Goal: Task Accomplishment & Management: Complete application form

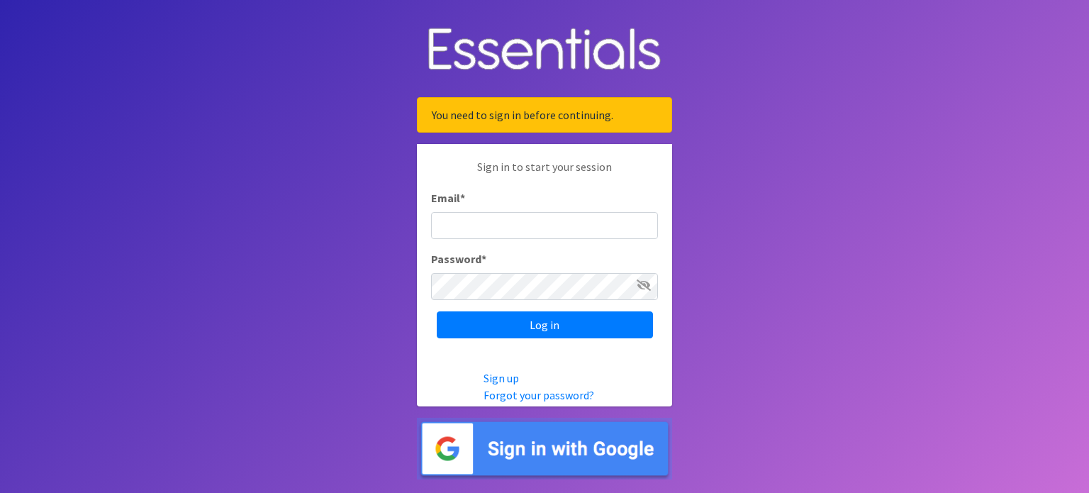
click at [535, 226] on input "Email *" at bounding box center [544, 225] width 227 height 27
type input "[EMAIL_ADDRESS][DOMAIN_NAME]"
click at [437, 311] on input "Log in" at bounding box center [545, 324] width 216 height 27
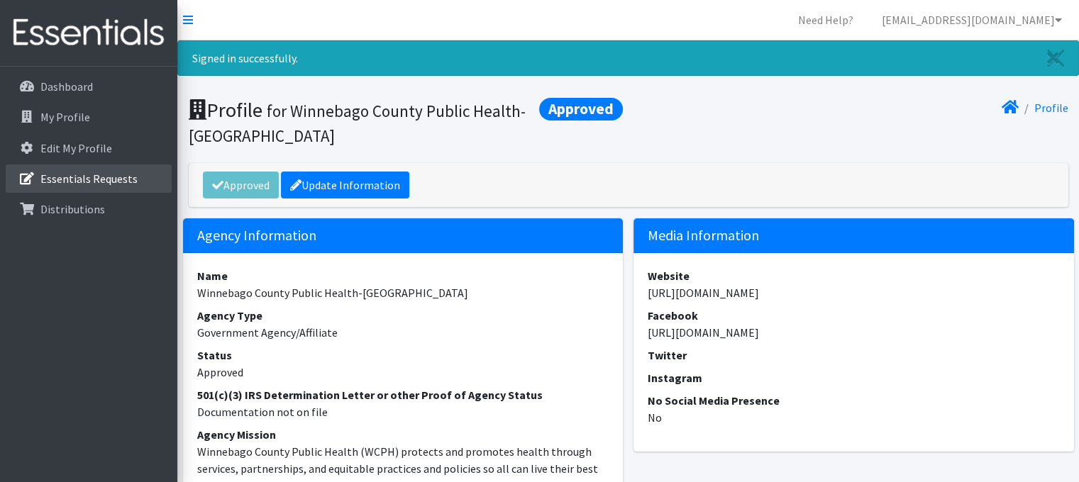
click at [55, 176] on p "Essentials Requests" at bounding box center [88, 179] width 97 height 14
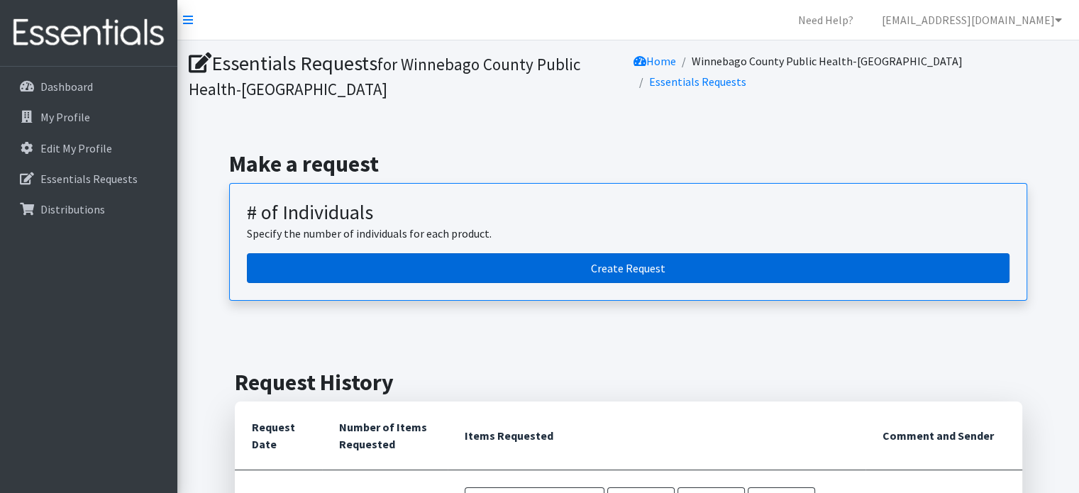
click at [607, 269] on link "Create Request" at bounding box center [628, 268] width 762 height 30
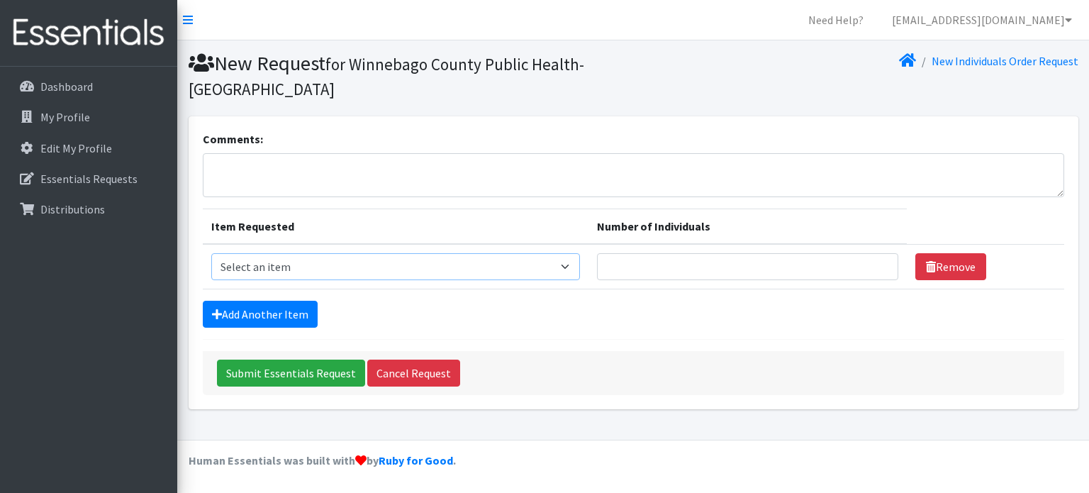
click at [573, 269] on select "Select an item (Newborn) (Preemie) (Size 1) (Size 2) (Size 3) (Size 4) (Size 5)…" at bounding box center [395, 266] width 369 height 27
select select "14508"
click at [211, 253] on select "Select an item (Newborn) (Preemie) (Size 1) (Size 2) (Size 3) (Size 4) (Size 5)…" at bounding box center [395, 266] width 369 height 27
click at [876, 260] on input "1" at bounding box center [747, 266] width 301 height 27
click at [876, 260] on input "2" at bounding box center [747, 266] width 301 height 27
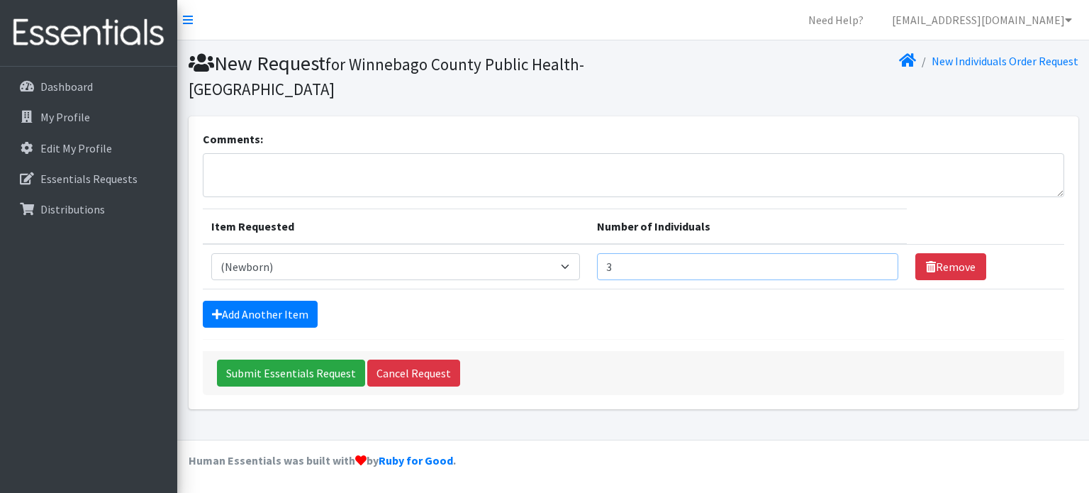
click at [876, 260] on input "3" at bounding box center [747, 266] width 301 height 27
click at [876, 260] on input "4" at bounding box center [747, 266] width 301 height 27
click at [876, 260] on input "5" at bounding box center [747, 266] width 301 height 27
click at [876, 260] on input "6" at bounding box center [747, 266] width 301 height 27
click at [876, 259] on input "7" at bounding box center [747, 266] width 301 height 27
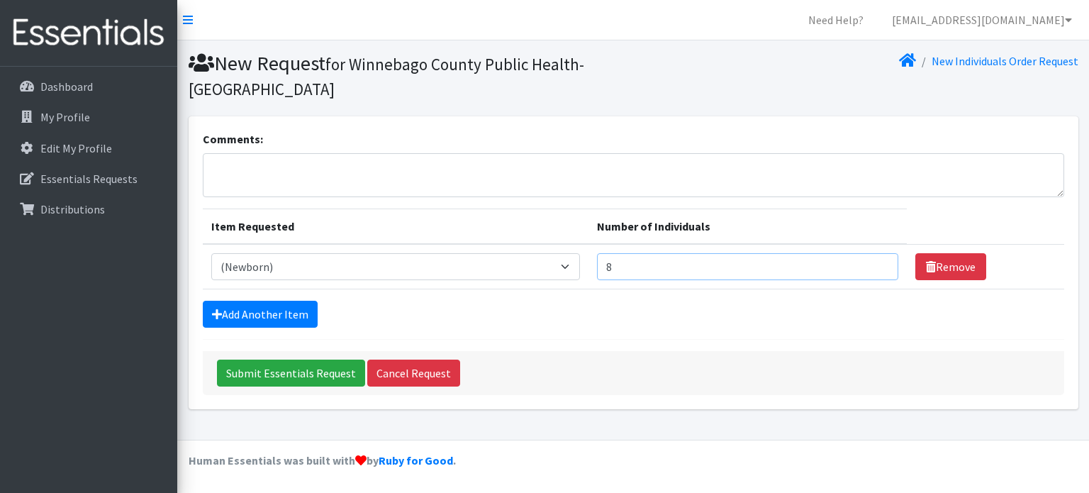
click at [876, 259] on input "8" at bounding box center [747, 266] width 301 height 27
click at [876, 259] on input "9" at bounding box center [747, 266] width 301 height 27
type input "10"
click at [876, 259] on input "10" at bounding box center [747, 266] width 301 height 27
click at [220, 306] on link "Add Another Item" at bounding box center [260, 314] width 115 height 27
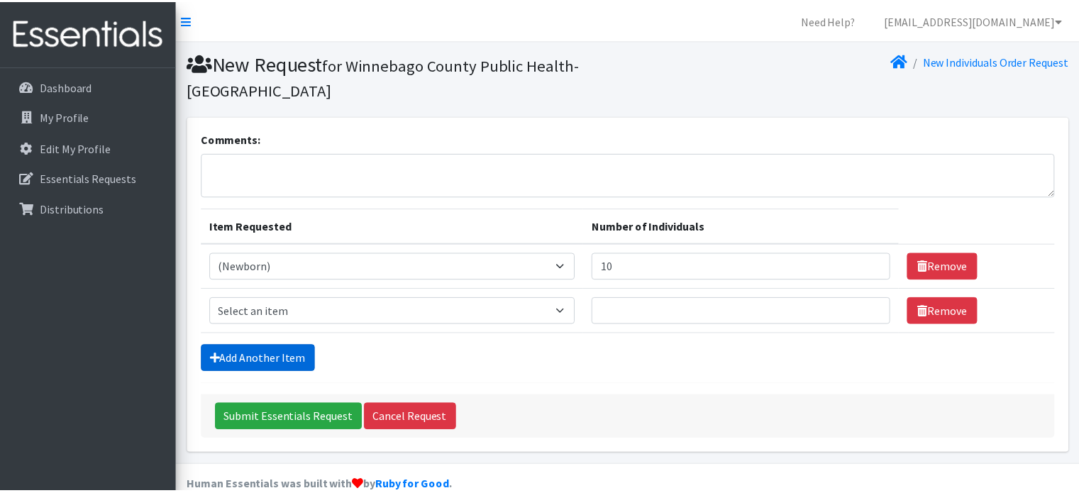
scroll to position [23, 0]
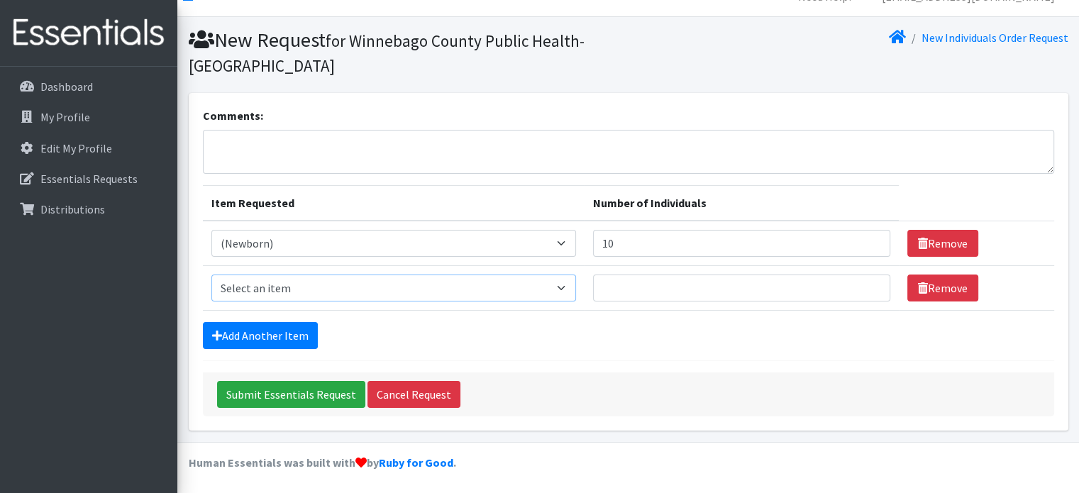
click at [569, 286] on select "Select an item (Newborn) (Preemie) (Size 1) (Size 2) (Size 3) (Size 4) (Size 5)…" at bounding box center [393, 287] width 364 height 27
select select "14509"
click at [211, 274] on select "Select an item (Newborn) (Preemie) (Size 1) (Size 2) (Size 3) (Size 4) (Size 5)…" at bounding box center [393, 287] width 364 height 27
click at [867, 280] on input "1" at bounding box center [741, 287] width 297 height 27
click at [867, 280] on input "2" at bounding box center [741, 287] width 297 height 27
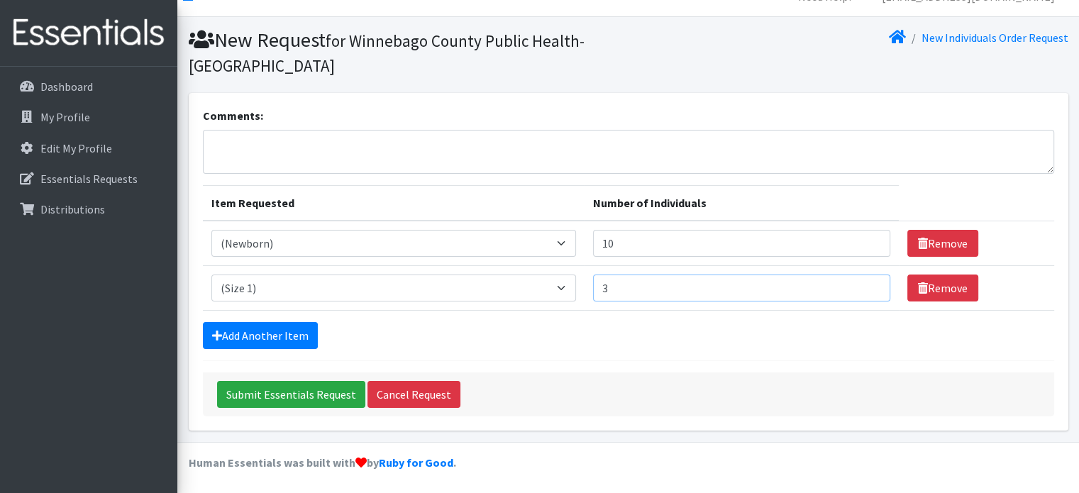
click at [867, 280] on input "3" at bounding box center [741, 287] width 297 height 27
click at [867, 280] on input "4" at bounding box center [741, 287] width 297 height 27
click at [867, 280] on input "5" at bounding box center [741, 287] width 297 height 27
click at [867, 280] on input "6" at bounding box center [741, 287] width 297 height 27
click at [867, 280] on input "7" at bounding box center [741, 287] width 297 height 27
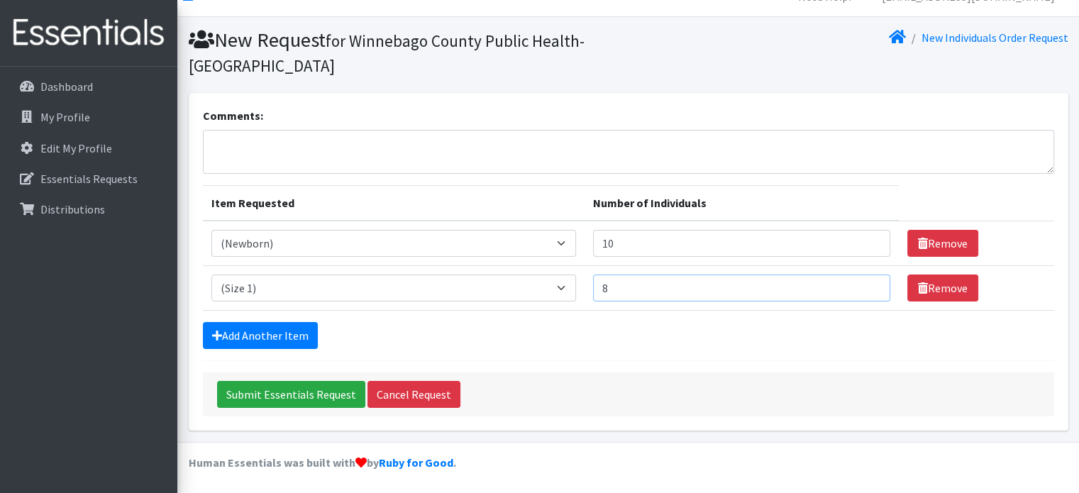
click at [867, 280] on input "8" at bounding box center [741, 287] width 297 height 27
click at [867, 280] on input "9" at bounding box center [741, 287] width 297 height 27
click at [867, 280] on input "10" at bounding box center [741, 287] width 297 height 27
click at [867, 280] on input "11" at bounding box center [741, 287] width 297 height 27
type input "10"
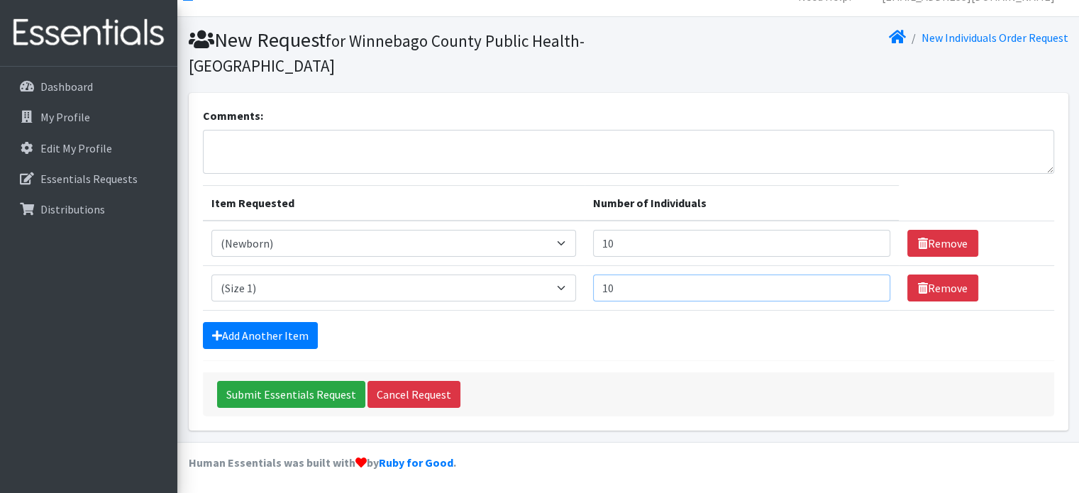
click at [868, 289] on input "10" at bounding box center [741, 287] width 297 height 27
click at [255, 330] on link "Add Another Item" at bounding box center [260, 335] width 115 height 27
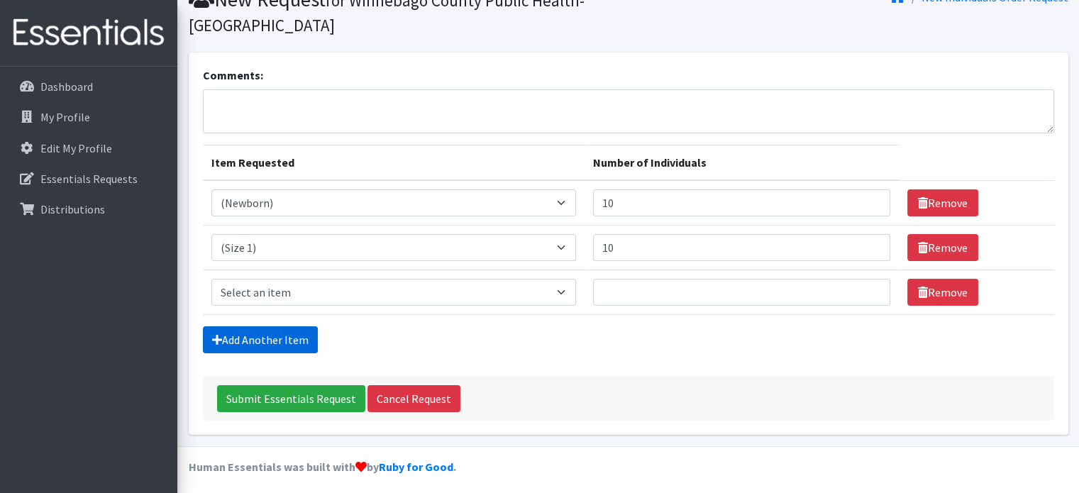
scroll to position [68, 0]
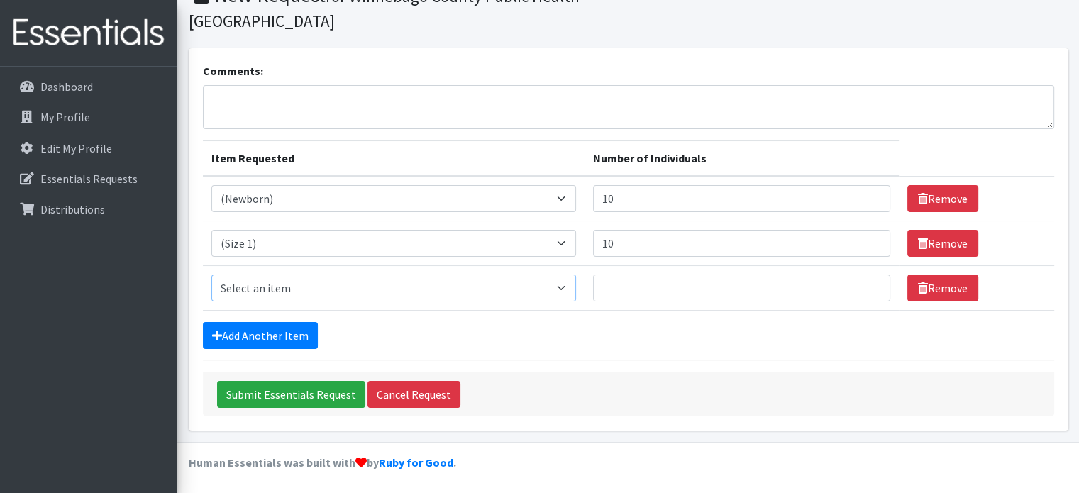
click at [568, 289] on select "Select an item (Newborn) (Preemie) (Size 1) (Size 2) (Size 3) (Size 4) (Size 5)…" at bounding box center [393, 287] width 364 height 27
select select "14507"
click at [211, 274] on select "Select an item (Newborn) (Preemie) (Size 1) (Size 2) (Size 3) (Size 4) (Size 5)…" at bounding box center [393, 287] width 364 height 27
click at [867, 282] on input "1" at bounding box center [741, 287] width 297 height 27
click at [867, 282] on input "2" at bounding box center [741, 287] width 297 height 27
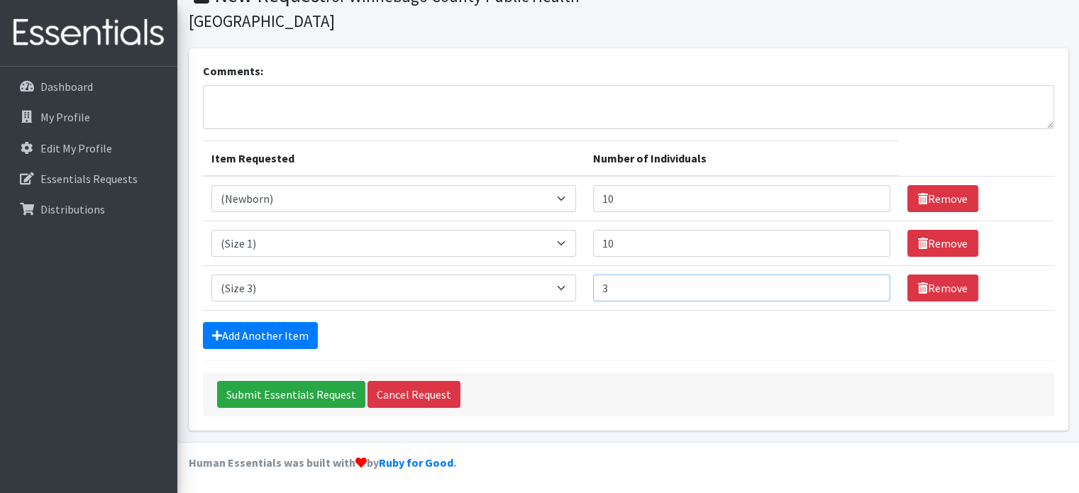
click at [867, 282] on input "3" at bounding box center [741, 287] width 297 height 27
click at [867, 282] on input "4" at bounding box center [741, 287] width 297 height 27
click at [867, 282] on input "5" at bounding box center [741, 287] width 297 height 27
click at [867, 282] on input "6" at bounding box center [741, 287] width 297 height 27
click at [867, 282] on input "7" at bounding box center [741, 287] width 297 height 27
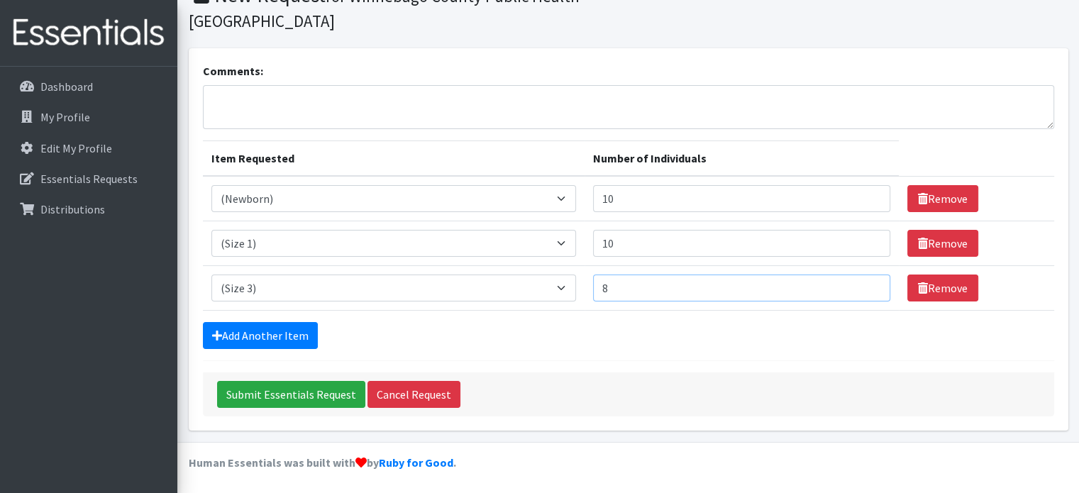
click at [867, 282] on input "8" at bounding box center [741, 287] width 297 height 27
click at [867, 282] on input "9" at bounding box center [741, 287] width 297 height 27
click at [867, 282] on input "10" at bounding box center [741, 287] width 297 height 27
click at [867, 282] on input "11" at bounding box center [741, 287] width 297 height 27
click at [867, 282] on input "12" at bounding box center [741, 287] width 297 height 27
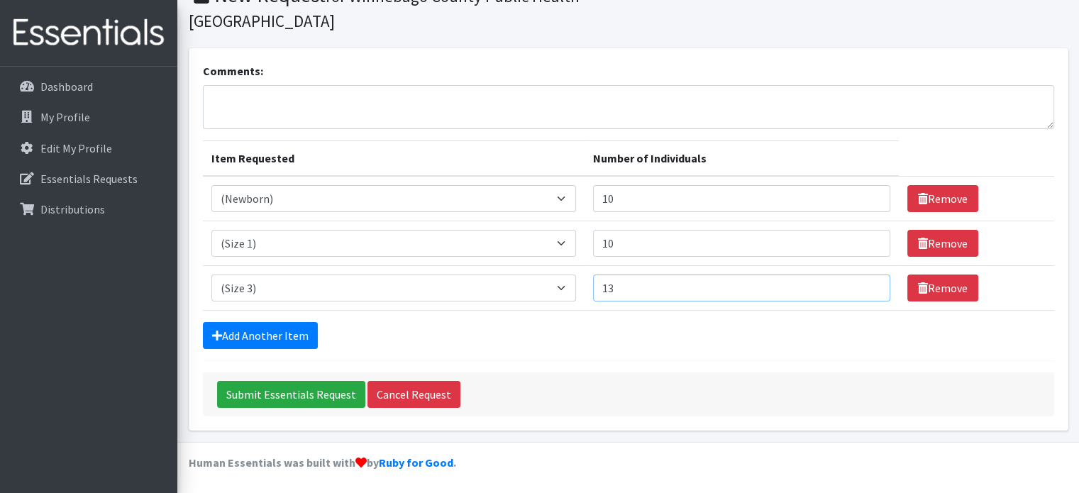
click at [867, 282] on input "13" at bounding box center [741, 287] width 297 height 27
click at [867, 282] on input "14" at bounding box center [741, 287] width 297 height 27
type input "15"
click at [867, 282] on input "15" at bounding box center [741, 287] width 297 height 27
click at [252, 330] on link "Add Another Item" at bounding box center [260, 335] width 115 height 27
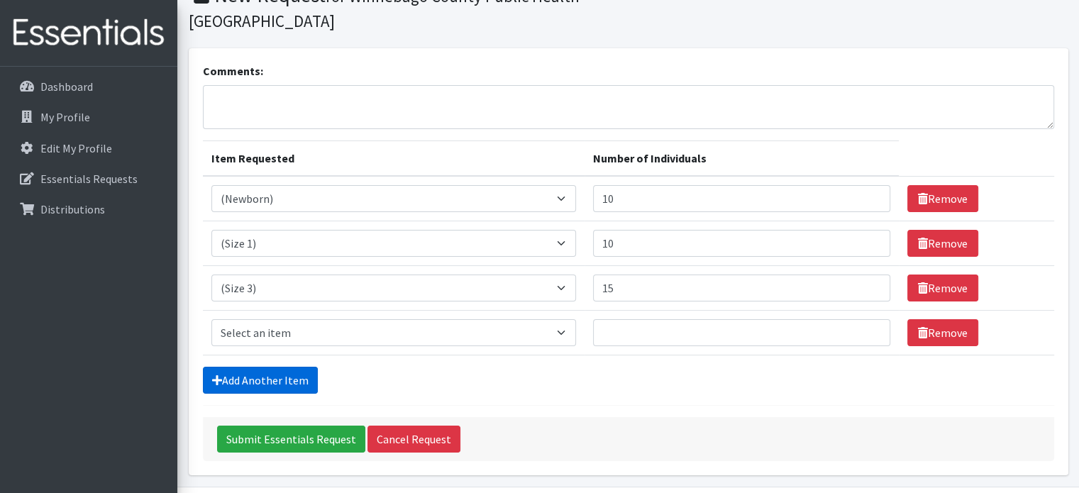
scroll to position [113, 0]
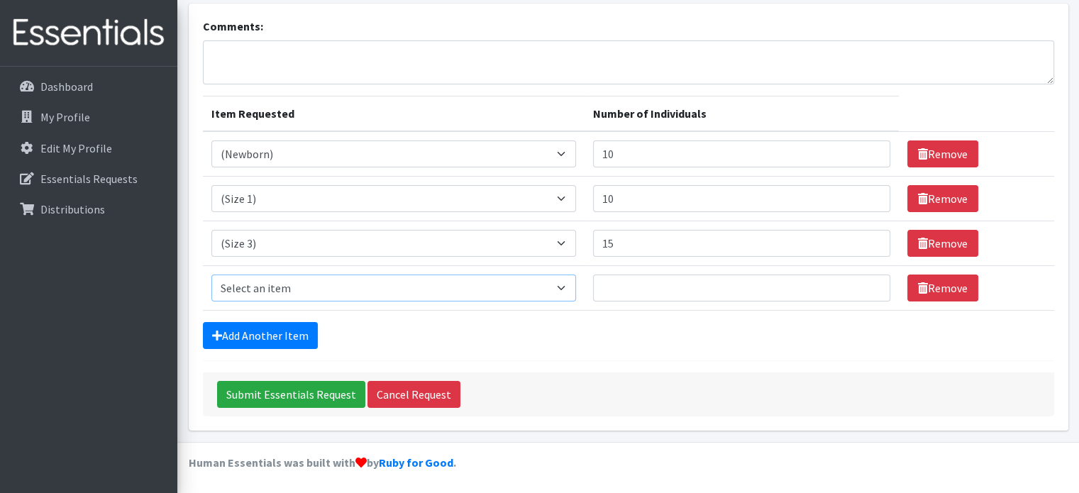
click at [567, 286] on select "Select an item (Newborn) (Preemie) (Size 1) (Size 2) (Size 3) (Size 4) (Size 5)…" at bounding box center [393, 287] width 364 height 27
select select "14512"
click at [211, 274] on select "Select an item (Newborn) (Preemie) (Size 1) (Size 2) (Size 3) (Size 4) (Size 5)…" at bounding box center [393, 287] width 364 height 27
click at [866, 282] on input "1" at bounding box center [741, 287] width 297 height 27
click at [867, 281] on input "2" at bounding box center [741, 287] width 297 height 27
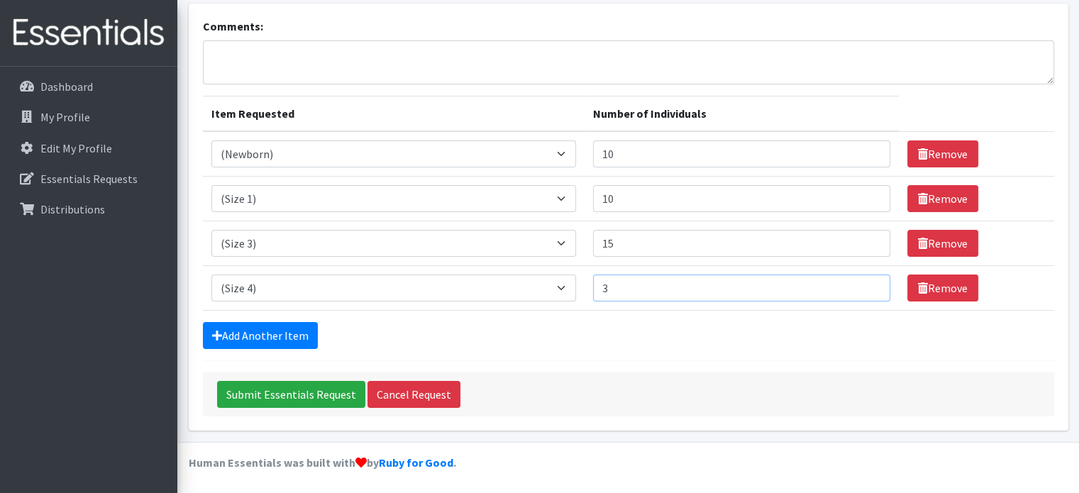
click at [867, 281] on input "3" at bounding box center [741, 287] width 297 height 27
click at [867, 281] on input "4" at bounding box center [741, 287] width 297 height 27
click at [867, 281] on input "5" at bounding box center [741, 287] width 297 height 27
click at [868, 280] on input "6" at bounding box center [741, 287] width 297 height 27
click at [868, 280] on input "7" at bounding box center [741, 287] width 297 height 27
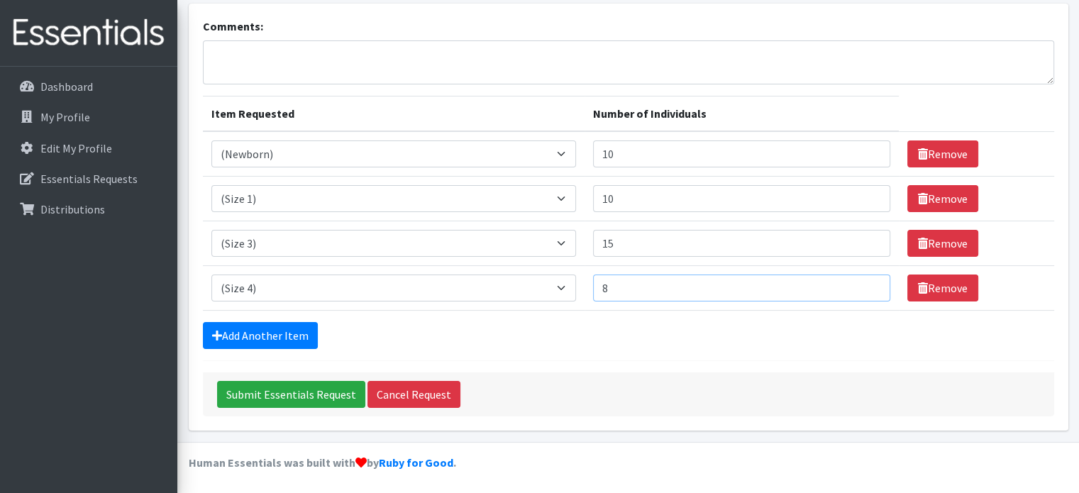
click at [868, 280] on input "8" at bounding box center [741, 287] width 297 height 27
click at [869, 280] on input "9" at bounding box center [741, 287] width 297 height 27
click at [869, 280] on input "10" at bounding box center [741, 287] width 297 height 27
click at [869, 279] on input "11" at bounding box center [741, 287] width 297 height 27
click at [870, 279] on input "12" at bounding box center [741, 287] width 297 height 27
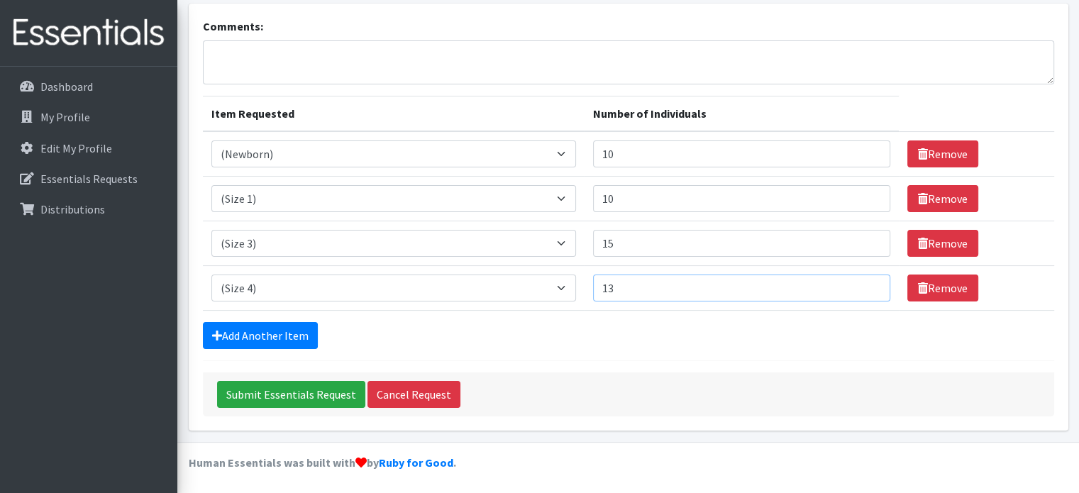
click at [870, 279] on input "13" at bounding box center [741, 287] width 297 height 27
click at [870, 279] on input "14" at bounding box center [741, 287] width 297 height 27
click at [871, 279] on input "14" at bounding box center [741, 287] width 297 height 27
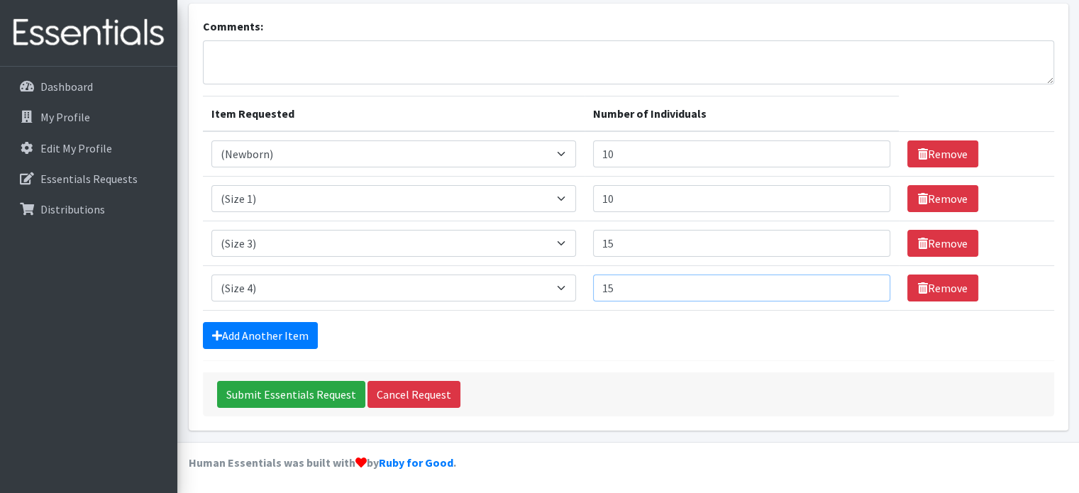
click at [868, 280] on input "15" at bounding box center [741, 287] width 297 height 27
click at [868, 280] on input "16" at bounding box center [741, 287] width 297 height 27
click at [868, 280] on input "17" at bounding box center [741, 287] width 297 height 27
click at [868, 280] on input "18" at bounding box center [741, 287] width 297 height 27
click at [868, 280] on input "19" at bounding box center [741, 287] width 297 height 27
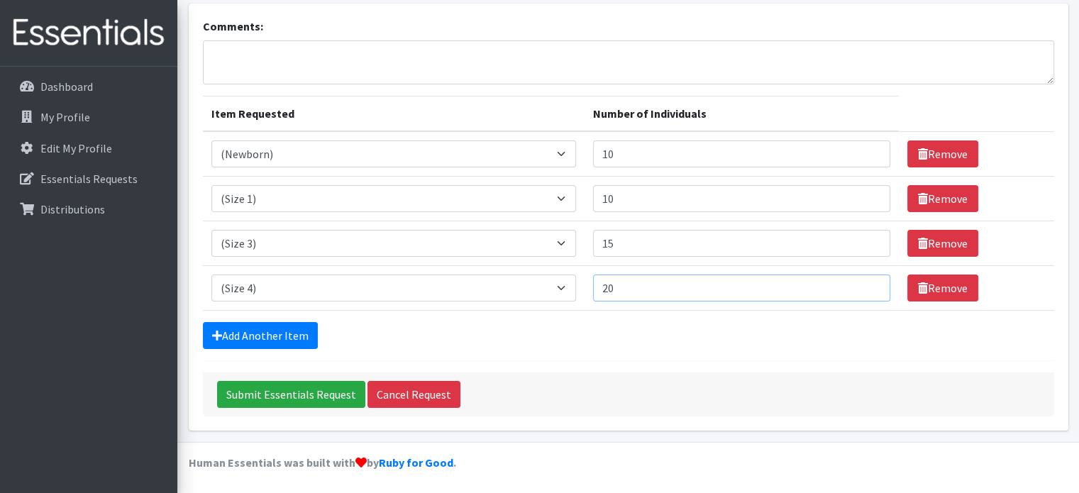
click at [868, 280] on input "20" at bounding box center [741, 287] width 297 height 27
click at [868, 280] on input "33" at bounding box center [741, 287] width 297 height 27
click at [868, 280] on input "41" at bounding box center [741, 287] width 297 height 27
click at [868, 280] on input "57" at bounding box center [741, 287] width 297 height 27
click at [868, 280] on input "67" at bounding box center [741, 287] width 297 height 27
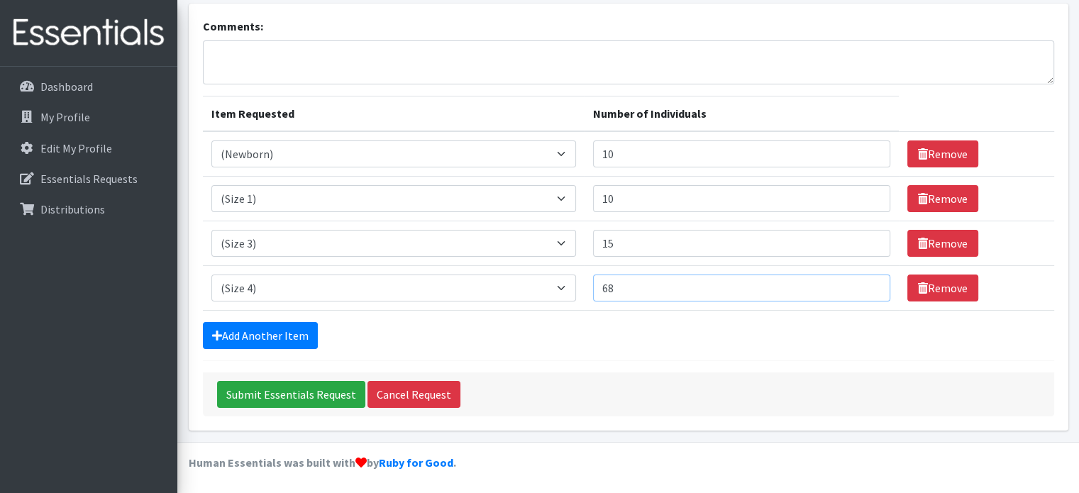
click at [868, 280] on input "68" at bounding box center [741, 287] width 297 height 27
click at [868, 280] on input "75" at bounding box center [741, 287] width 297 height 27
click at [868, 280] on input "76" at bounding box center [741, 287] width 297 height 27
click at [867, 280] on input "77" at bounding box center [741, 287] width 297 height 27
click at [867, 280] on input "78" at bounding box center [741, 287] width 297 height 27
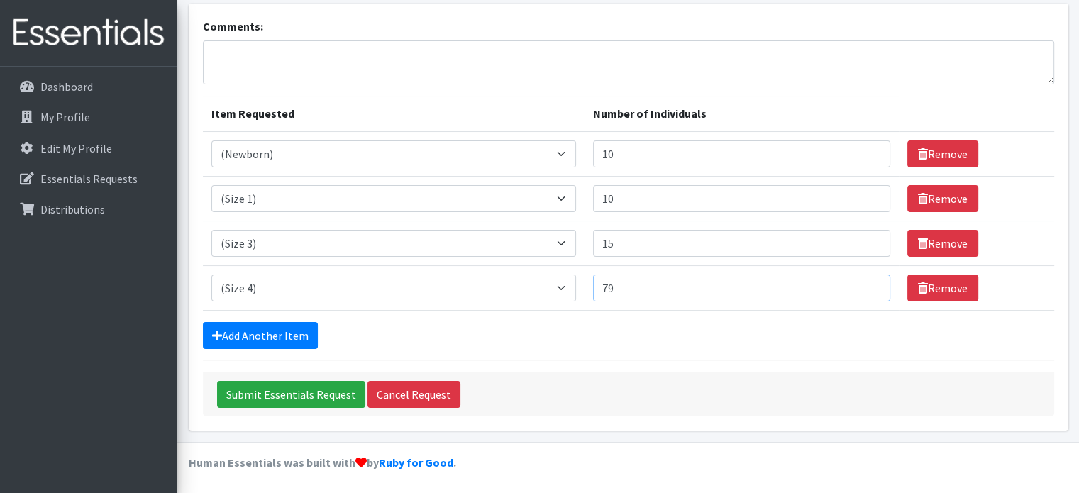
click at [867, 280] on input "79" at bounding box center [741, 287] width 297 height 27
click at [867, 280] on input "80" at bounding box center [741, 287] width 297 height 27
click at [867, 280] on input "81" at bounding box center [741, 287] width 297 height 27
click at [867, 280] on input "82" at bounding box center [741, 287] width 297 height 27
click at [867, 281] on input "83" at bounding box center [741, 287] width 297 height 27
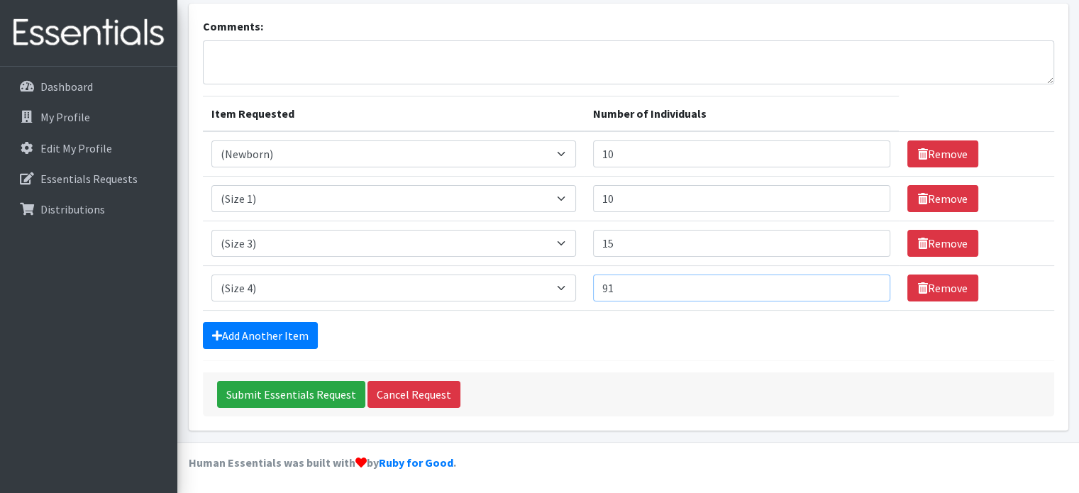
click at [867, 281] on input "91" at bounding box center [741, 287] width 297 height 27
click at [867, 281] on input "92" at bounding box center [741, 287] width 297 height 27
click at [867, 281] on input "93" at bounding box center [741, 287] width 297 height 27
click at [867, 281] on input "94" at bounding box center [741, 287] width 297 height 27
click at [867, 281] on input "95" at bounding box center [741, 287] width 297 height 27
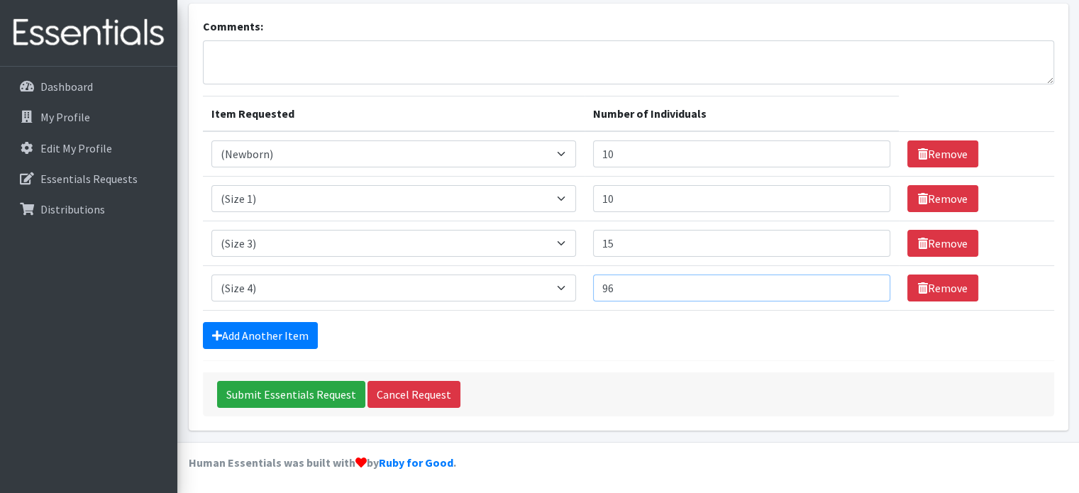
click at [867, 281] on input "96" at bounding box center [741, 287] width 297 height 27
click at [867, 281] on input "97" at bounding box center [741, 287] width 297 height 27
click at [867, 281] on input "98" at bounding box center [741, 287] width 297 height 27
click at [867, 281] on input "99" at bounding box center [741, 287] width 297 height 27
type input "100"
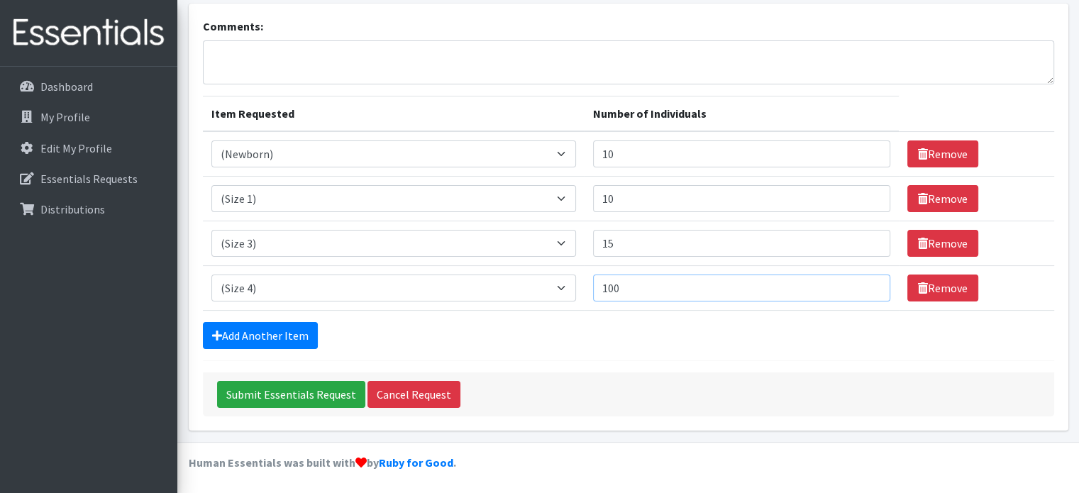
click at [867, 281] on input "100" at bounding box center [741, 287] width 297 height 27
click at [286, 329] on link "Add Another Item" at bounding box center [260, 335] width 115 height 27
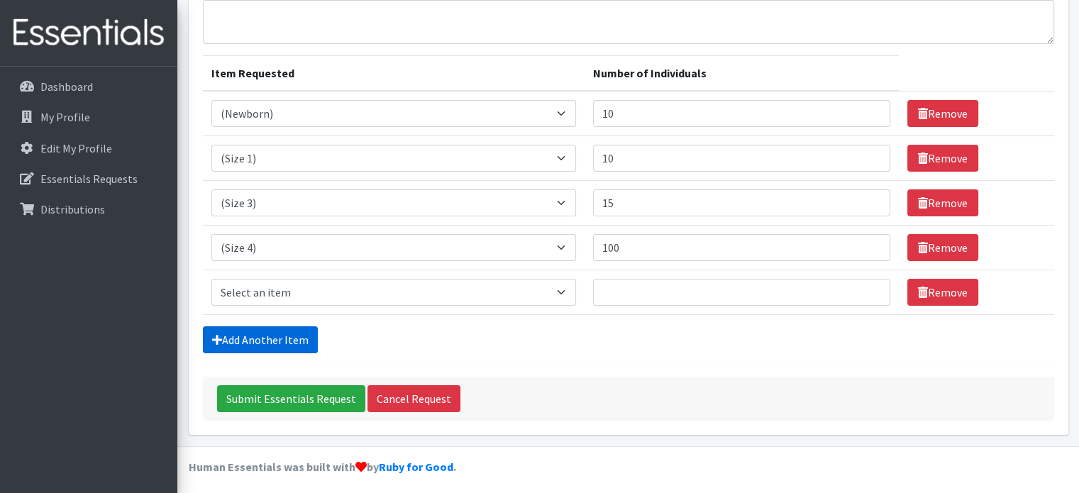
scroll to position [157, 0]
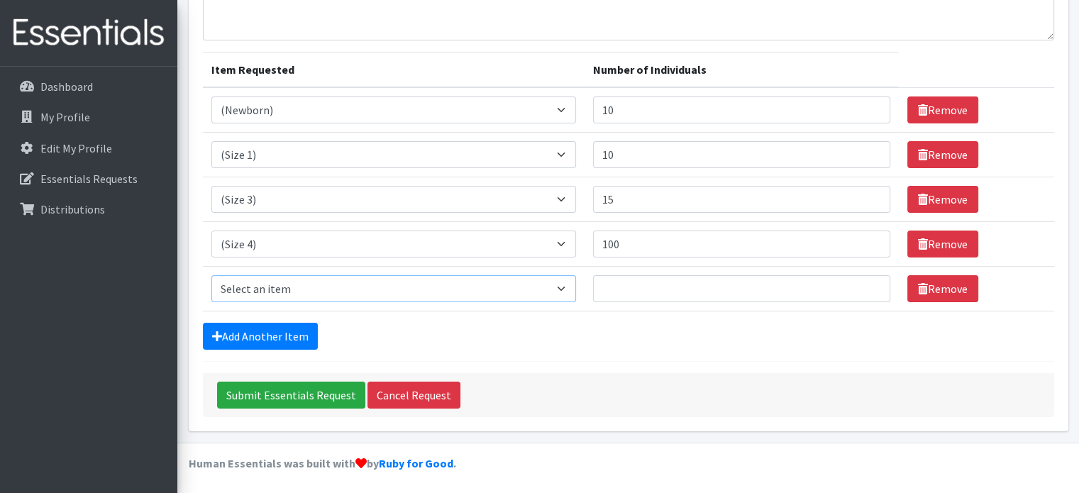
click at [570, 289] on select "Select an item (Newborn) (Preemie) (Size 1) (Size 2) (Size 3) (Size 4) (Size 5)…" at bounding box center [393, 288] width 364 height 27
select select "14488"
click at [211, 275] on select "Select an item (Newborn) (Preemie) (Size 1) (Size 2) (Size 3) (Size 4) (Size 5)…" at bounding box center [393, 288] width 364 height 27
click at [866, 281] on input "118" at bounding box center [741, 288] width 297 height 27
click at [866, 281] on input "125" at bounding box center [741, 288] width 297 height 27
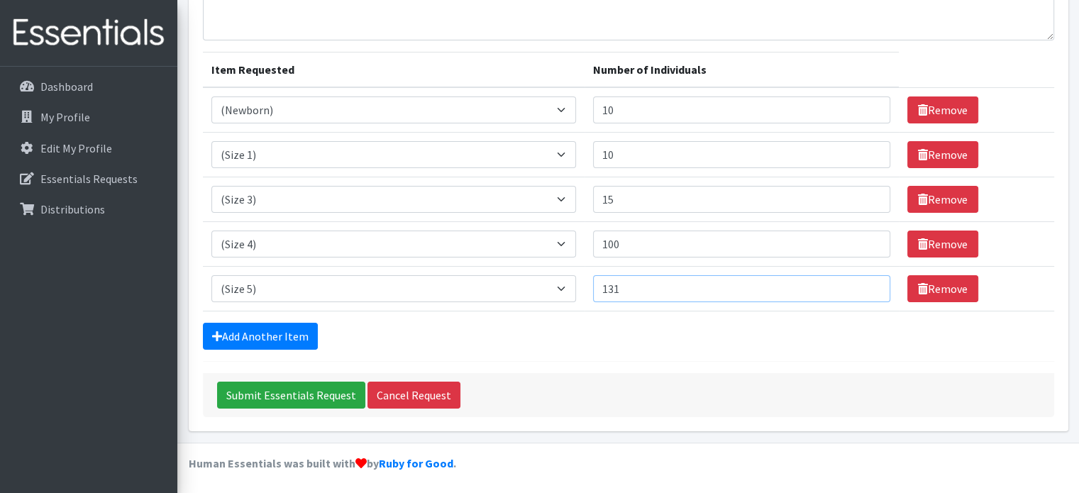
click at [868, 282] on input "131" at bounding box center [741, 288] width 297 height 27
click at [868, 282] on input "132" at bounding box center [741, 288] width 297 height 27
click at [868, 282] on input "133" at bounding box center [741, 288] width 297 height 27
click at [868, 282] on input "134" at bounding box center [741, 288] width 297 height 27
click at [868, 282] on input "135" at bounding box center [741, 288] width 297 height 27
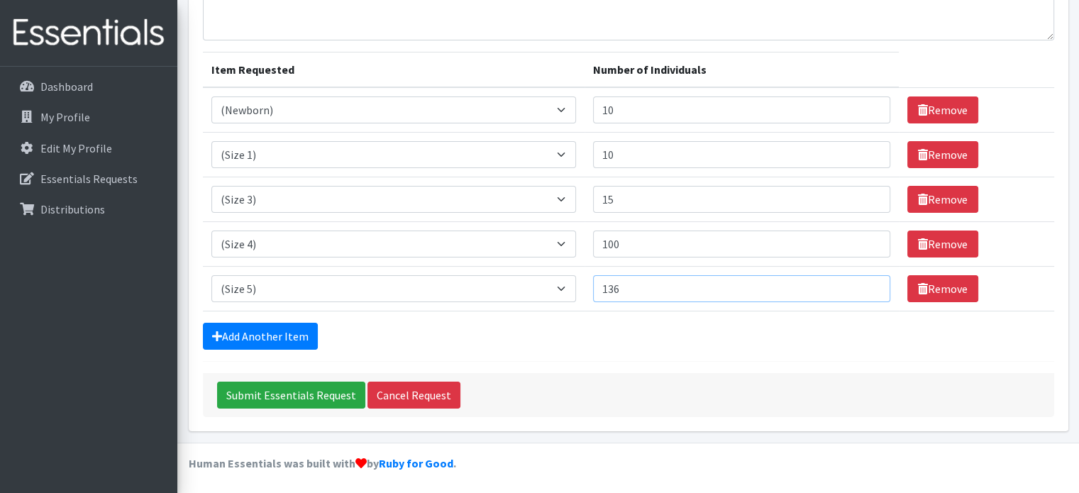
click at [868, 282] on input "136" at bounding box center [741, 288] width 297 height 27
click at [868, 282] on input "137" at bounding box center [741, 288] width 297 height 27
click at [868, 282] on input "138" at bounding box center [741, 288] width 297 height 27
click at [868, 282] on input "139" at bounding box center [741, 288] width 297 height 27
click at [868, 282] on input "140" at bounding box center [741, 288] width 297 height 27
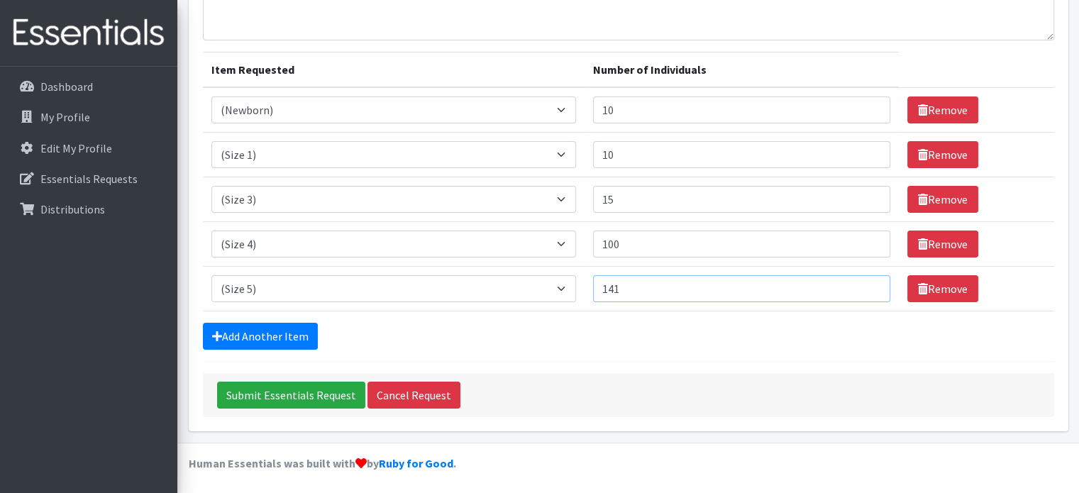
click at [868, 282] on input "141" at bounding box center [741, 288] width 297 height 27
click at [868, 282] on input "142" at bounding box center [741, 288] width 297 height 27
click at [868, 282] on input "143" at bounding box center [741, 288] width 297 height 27
click at [868, 282] on input "144" at bounding box center [741, 288] width 297 height 27
click at [868, 282] on input "145" at bounding box center [741, 288] width 297 height 27
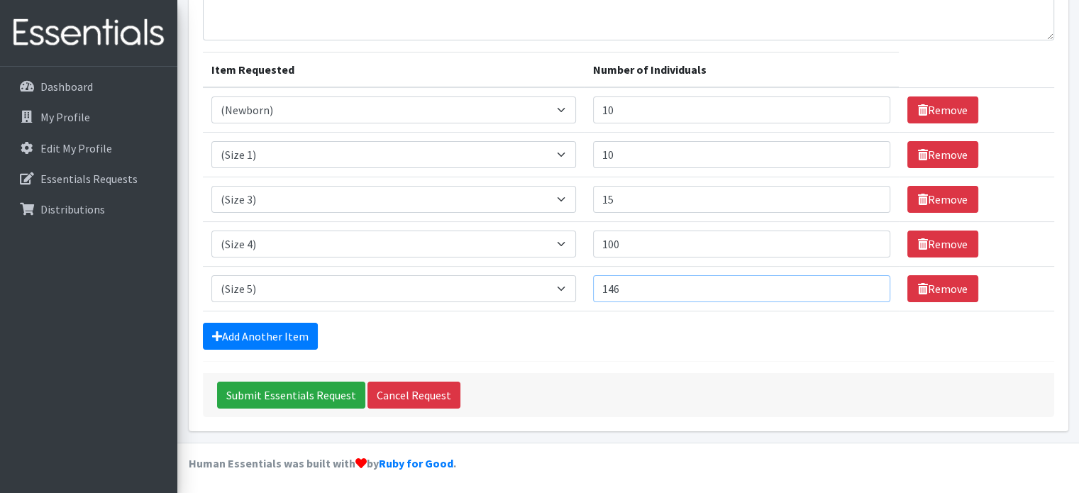
click at [868, 282] on input "146" at bounding box center [741, 288] width 297 height 27
click at [868, 282] on input "147" at bounding box center [741, 288] width 297 height 27
click at [868, 282] on input "148" at bounding box center [741, 288] width 297 height 27
click at [868, 282] on input "149" at bounding box center [741, 288] width 297 height 27
type input "150"
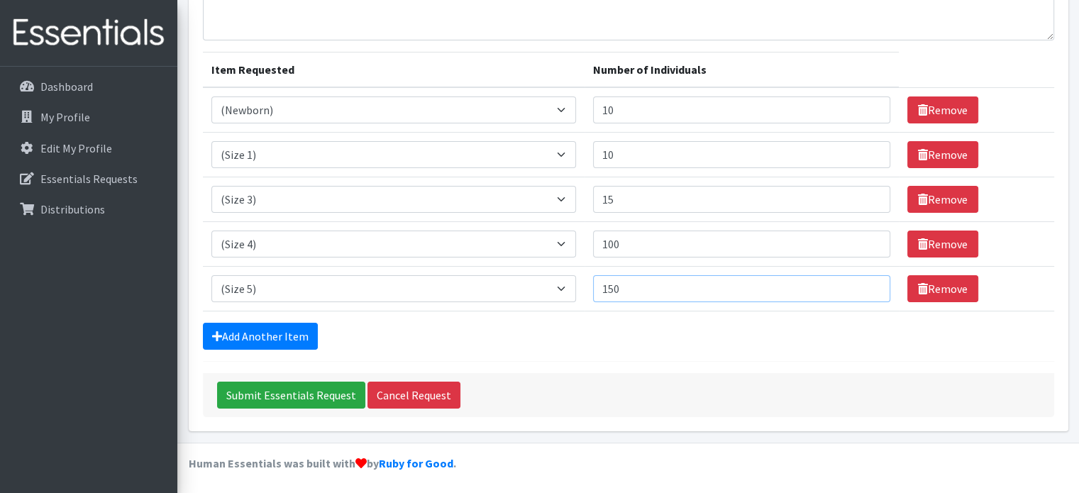
click at [868, 282] on input "150" at bounding box center [741, 288] width 297 height 27
click at [263, 334] on link "Add Another Item" at bounding box center [260, 336] width 115 height 27
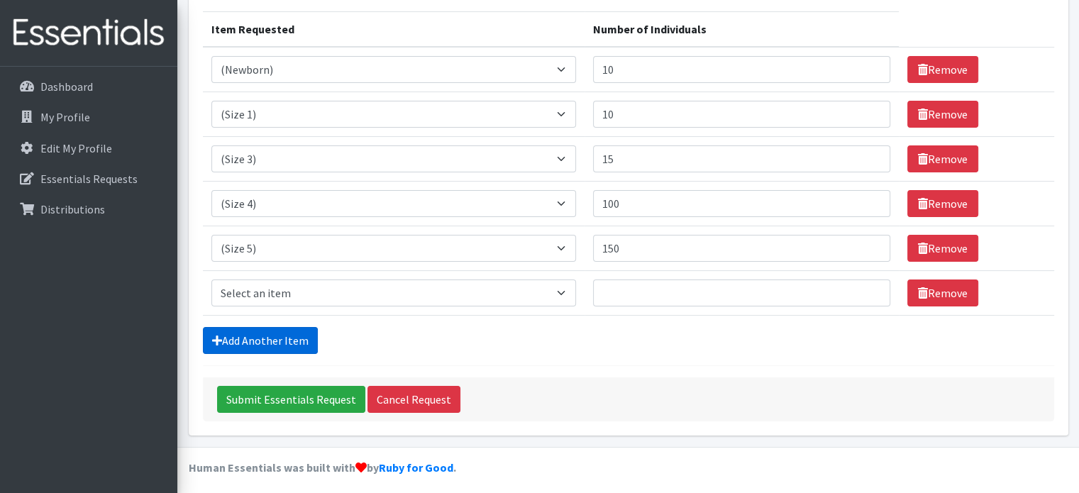
scroll to position [201, 0]
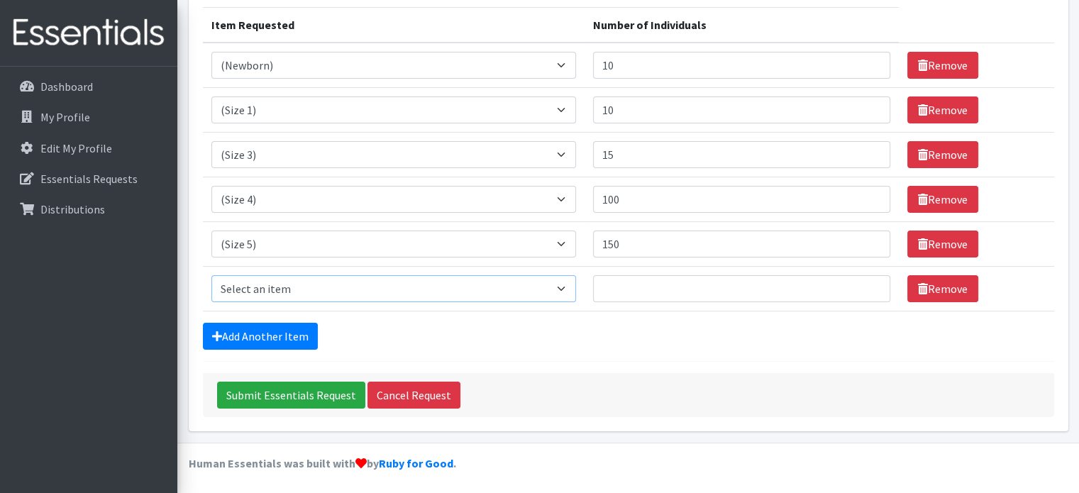
click at [564, 287] on select "Select an item (Newborn) (Preemie) (Size 1) (Size 2) (Size 3) (Size 4) (Size 5)…" at bounding box center [393, 288] width 364 height 27
select select "14491"
click at [211, 275] on select "Select an item (Newborn) (Preemie) (Size 1) (Size 2) (Size 3) (Size 4) (Size 5)…" at bounding box center [393, 288] width 364 height 27
click at [867, 281] on input "13" at bounding box center [741, 288] width 297 height 27
click at [867, 281] on input "14" at bounding box center [741, 288] width 297 height 27
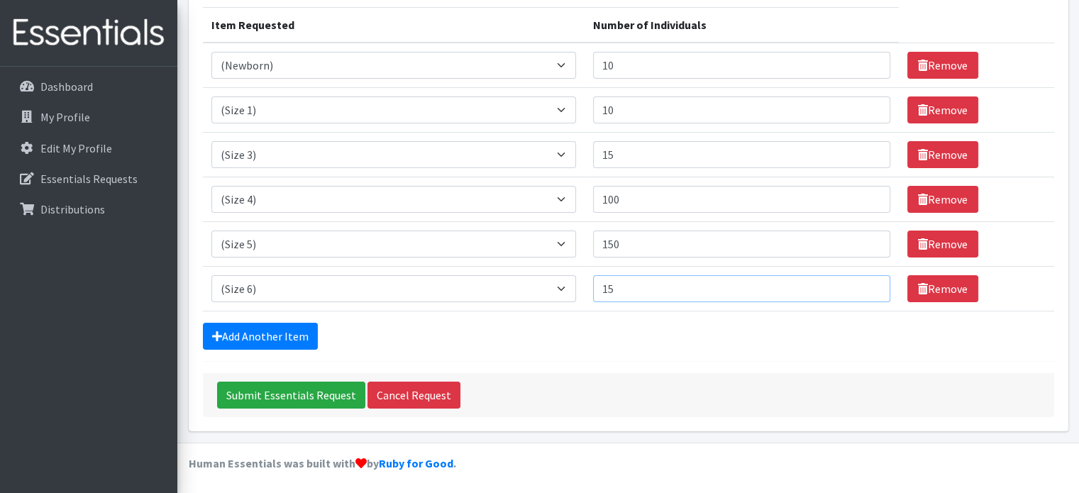
click at [867, 281] on input "15" at bounding box center [741, 288] width 297 height 27
click at [867, 281] on input "16" at bounding box center [741, 288] width 297 height 27
click at [867, 281] on input "17" at bounding box center [741, 288] width 297 height 27
click at [867, 280] on input "18" at bounding box center [741, 288] width 297 height 27
click at [867, 280] on input "19" at bounding box center [741, 288] width 297 height 27
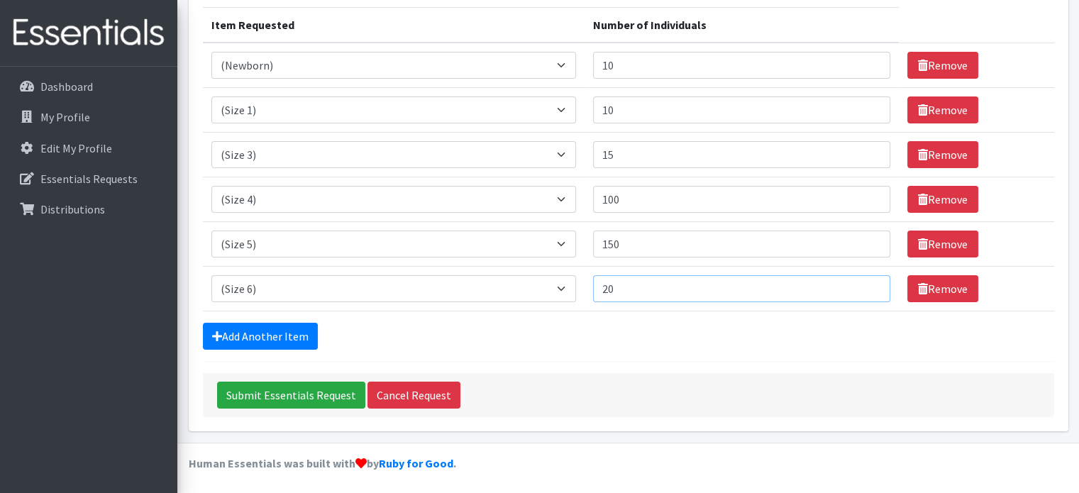
click at [867, 280] on input "20" at bounding box center [741, 288] width 297 height 27
click at [867, 280] on input "21" at bounding box center [741, 288] width 297 height 27
click at [867, 280] on input "22" at bounding box center [741, 288] width 297 height 27
click at [867, 280] on input "31" at bounding box center [741, 288] width 297 height 27
click at [867, 280] on input "32" at bounding box center [741, 288] width 297 height 27
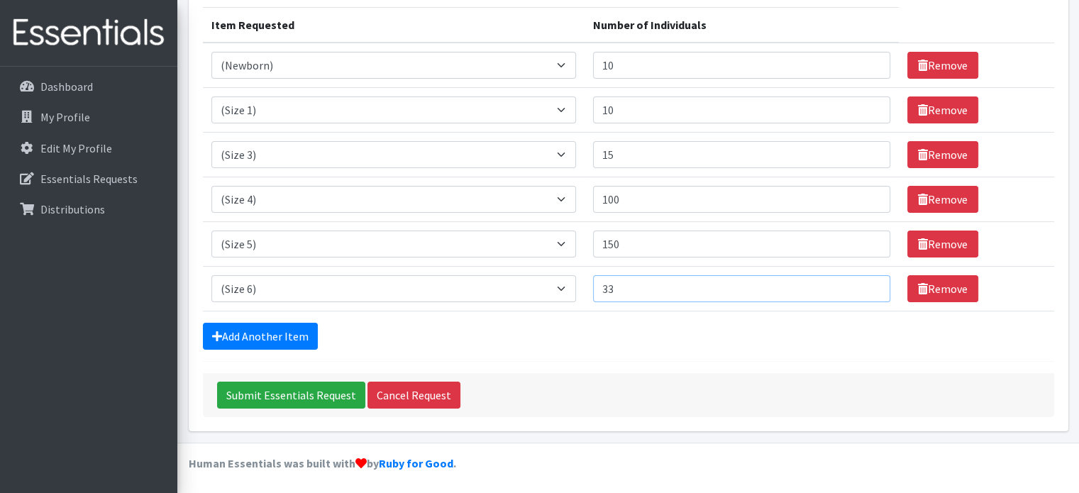
click at [867, 280] on input "33" at bounding box center [741, 288] width 297 height 27
click at [867, 280] on input "34" at bounding box center [741, 288] width 297 height 27
click at [867, 280] on input "35" at bounding box center [741, 288] width 297 height 27
click at [867, 280] on input "36" at bounding box center [741, 288] width 297 height 27
click at [867, 280] on input "37" at bounding box center [741, 288] width 297 height 27
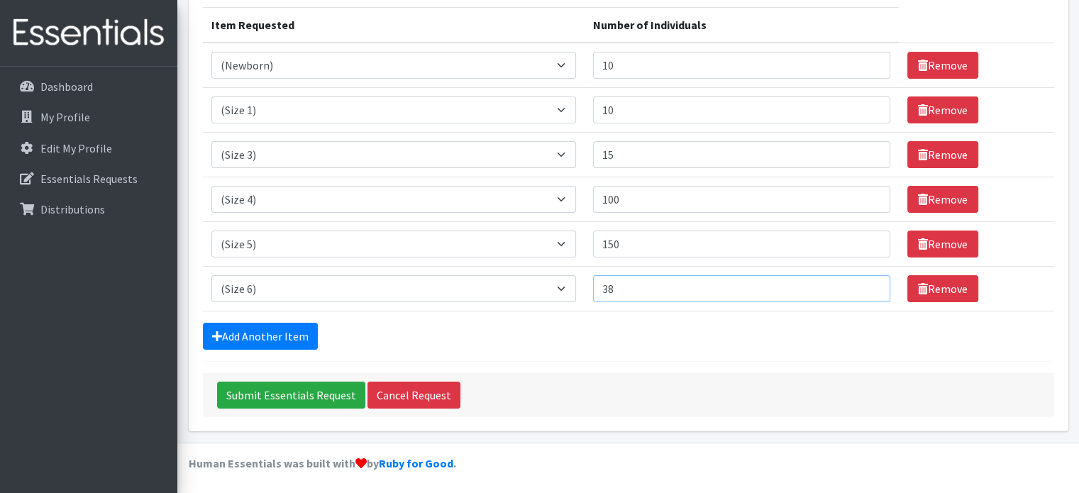
click at [867, 280] on input "38" at bounding box center [741, 288] width 297 height 27
click at [867, 280] on input "39" at bounding box center [741, 288] width 297 height 27
click at [868, 280] on input "40" at bounding box center [741, 288] width 297 height 27
click at [868, 281] on input "41" at bounding box center [741, 288] width 297 height 27
click at [868, 281] on input "42" at bounding box center [741, 288] width 297 height 27
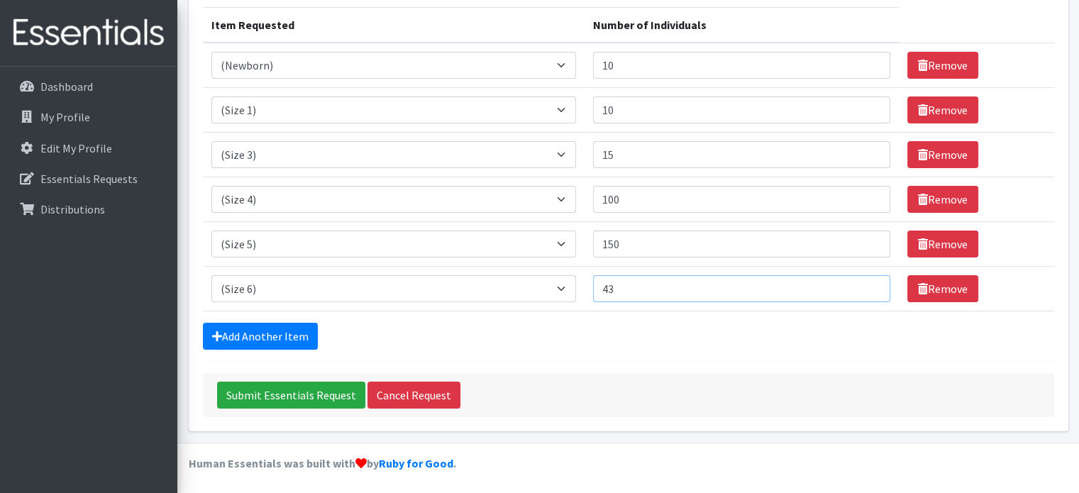
click at [868, 281] on input "43" at bounding box center [741, 288] width 297 height 27
click at [868, 281] on input "44" at bounding box center [741, 288] width 297 height 27
click at [868, 281] on input "45" at bounding box center [741, 288] width 297 height 27
click at [868, 281] on input "46" at bounding box center [741, 288] width 297 height 27
click at [868, 281] on input "47" at bounding box center [741, 288] width 297 height 27
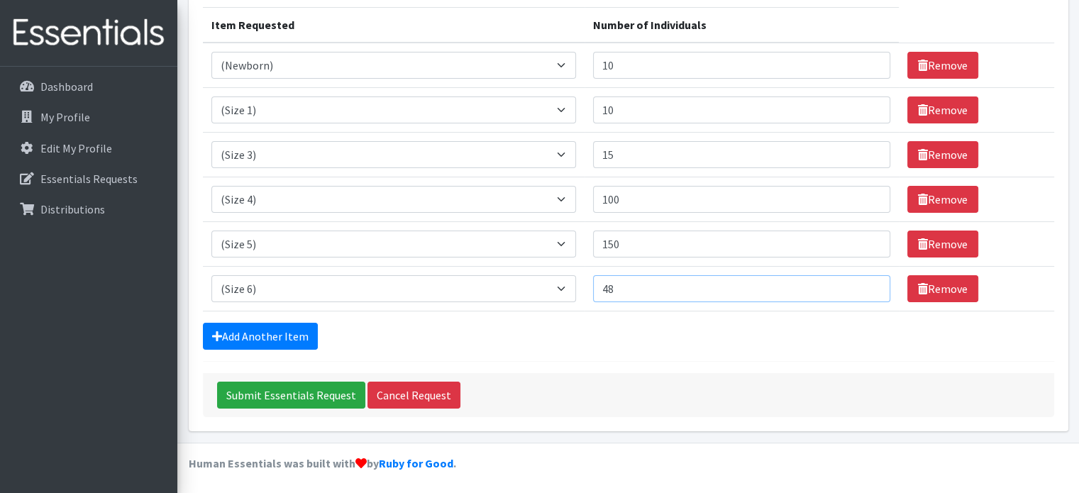
click at [868, 281] on input "48" at bounding box center [741, 288] width 297 height 27
click at [868, 281] on input "49" at bounding box center [741, 288] width 297 height 27
click at [868, 281] on input "50" at bounding box center [741, 288] width 297 height 27
click at [867, 282] on input "58" at bounding box center [741, 288] width 297 height 27
click at [867, 282] on input "59" at bounding box center [741, 288] width 297 height 27
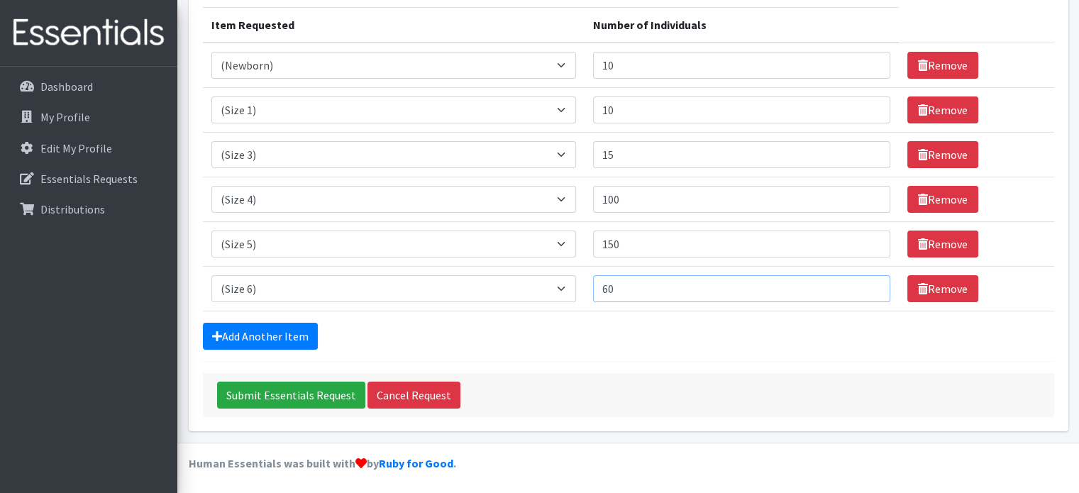
type input "60"
click at [867, 282] on input "60" at bounding box center [741, 288] width 297 height 27
click at [832, 349] on form "Comments: Item Requested Number of Individuals Item Requested Select an item (N…" at bounding box center [628, 173] width 851 height 488
click at [868, 147] on input "16" at bounding box center [741, 154] width 297 height 27
click at [868, 147] on input "17" at bounding box center [741, 154] width 297 height 27
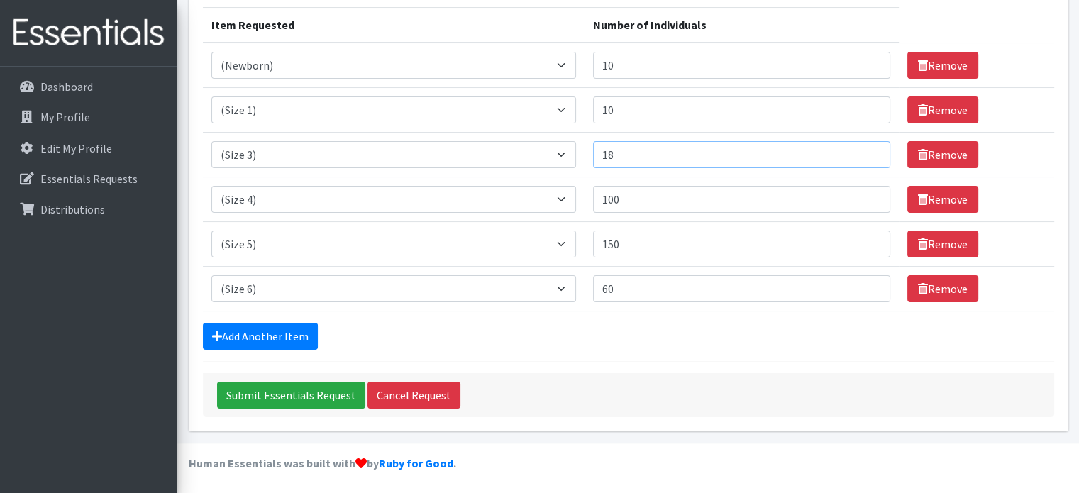
click at [868, 147] on input "18" at bounding box center [741, 154] width 297 height 27
click at [868, 147] on input "19" at bounding box center [741, 154] width 297 height 27
click at [868, 147] on input "20" at bounding box center [741, 154] width 297 height 27
click at [865, 157] on input "19" at bounding box center [741, 154] width 297 height 27
click at [865, 157] on input "18" at bounding box center [741, 154] width 297 height 27
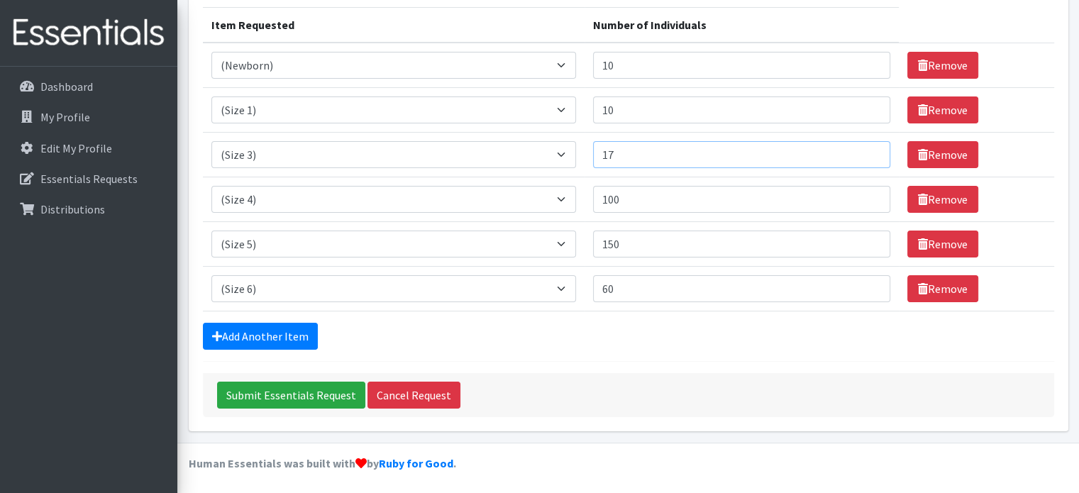
click at [865, 157] on input "17" at bounding box center [741, 154] width 297 height 27
click at [866, 156] on input "16" at bounding box center [741, 154] width 297 height 27
type input "15"
click at [866, 156] on input "15" at bounding box center [741, 154] width 297 height 27
click at [286, 393] on input "Submit Essentials Request" at bounding box center [291, 394] width 148 height 27
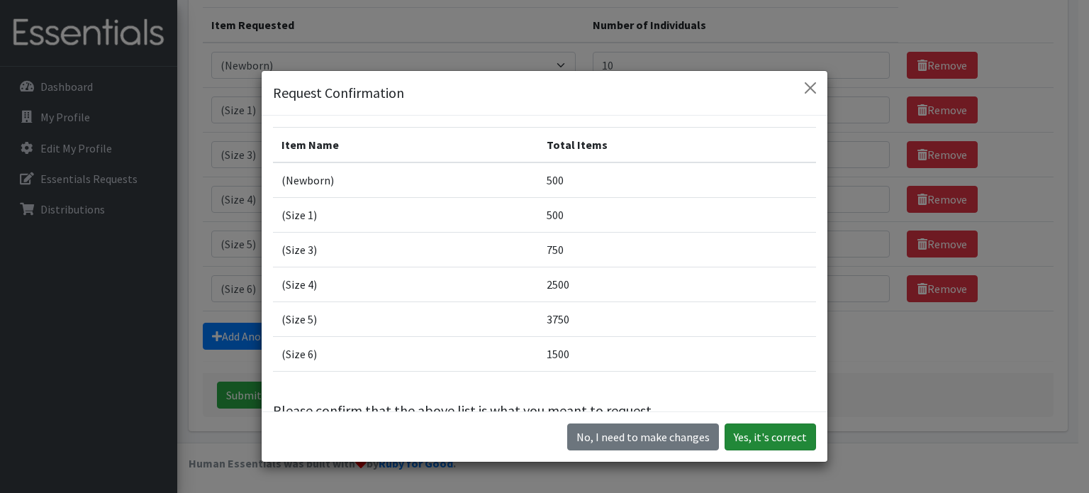
click at [773, 438] on button "Yes, it's correct" at bounding box center [770, 436] width 91 height 27
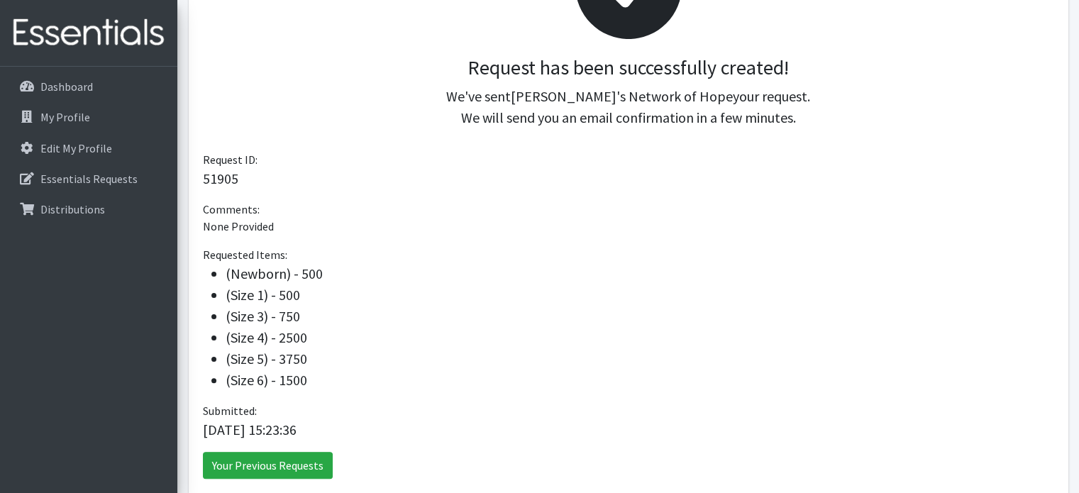
scroll to position [356, 0]
